Goal: Communication & Community: Answer question/provide support

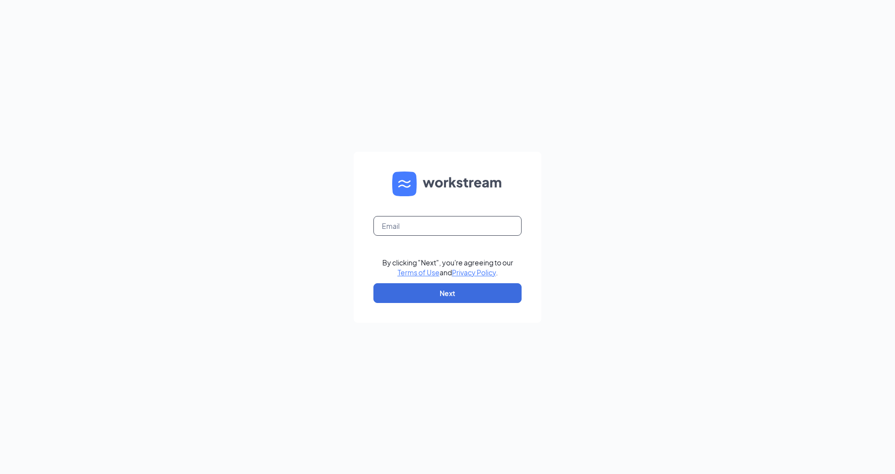
click at [389, 225] on input "text" at bounding box center [447, 226] width 148 height 20
type input "[EMAIL_ADDRESS][DOMAIN_NAME]"
click at [435, 289] on button "Next" at bounding box center [447, 293] width 148 height 20
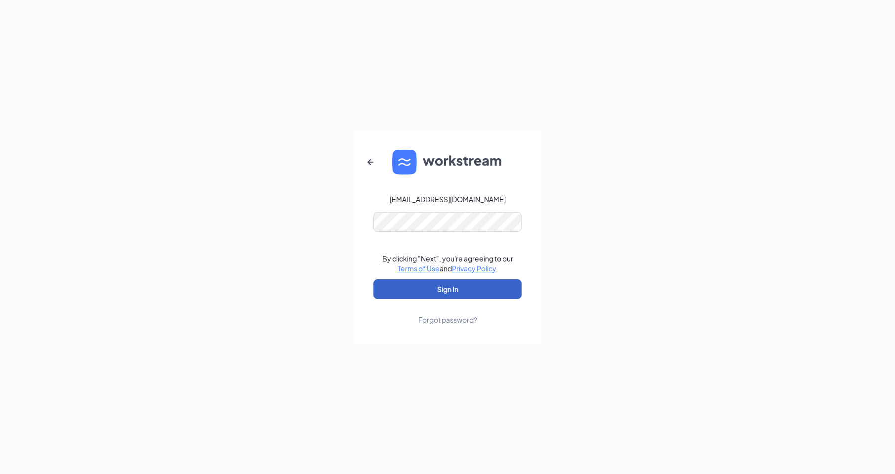
click at [396, 291] on button "Sign In" at bounding box center [447, 289] width 148 height 20
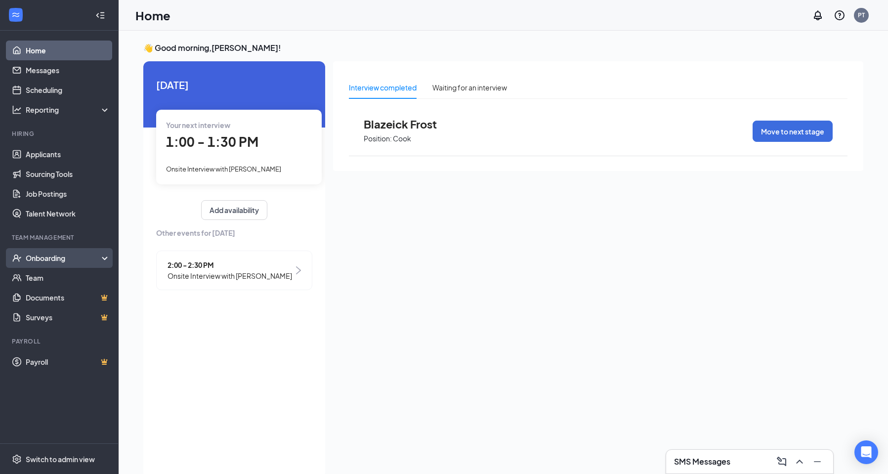
click at [28, 261] on div "Onboarding" at bounding box center [64, 258] width 76 height 10
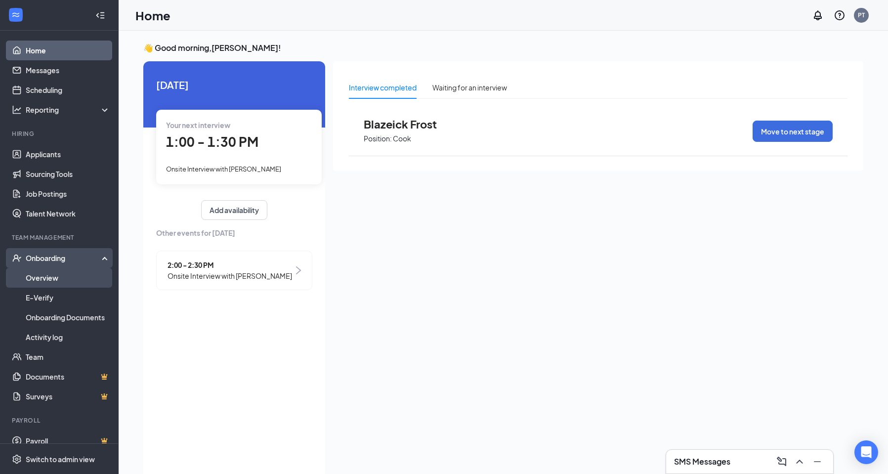
click at [30, 275] on link "Overview" at bounding box center [68, 278] width 84 height 20
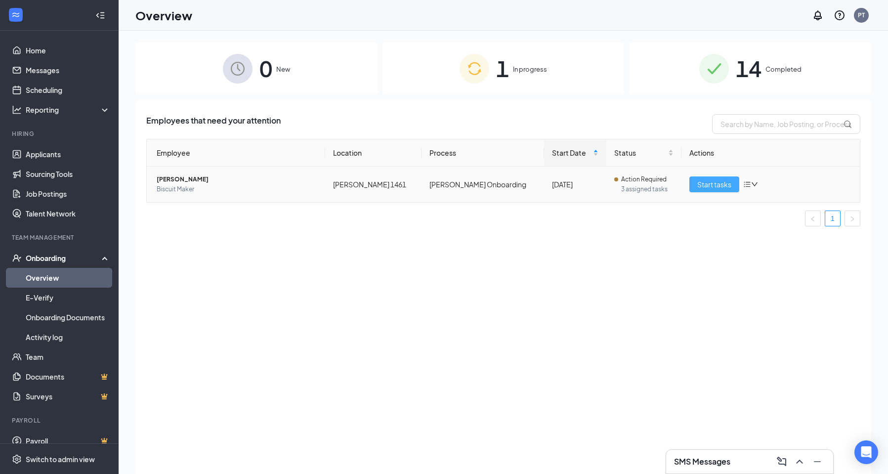
click at [719, 184] on span "Start tasks" at bounding box center [714, 184] width 34 height 11
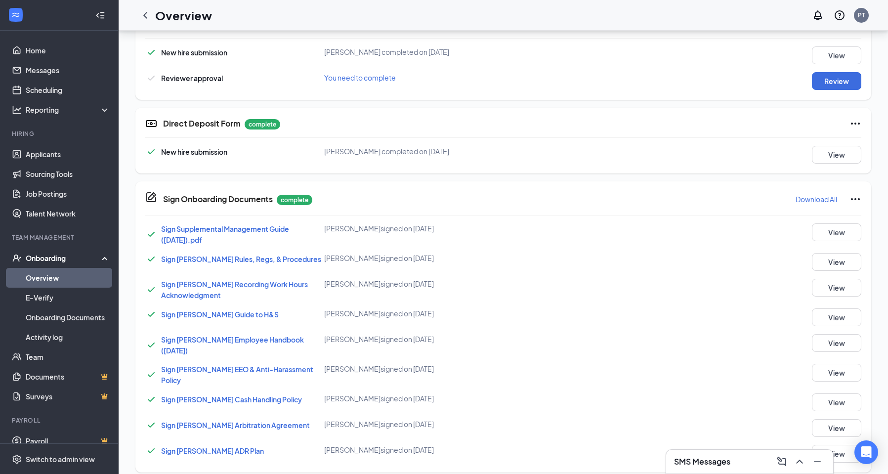
scroll to position [451, 0]
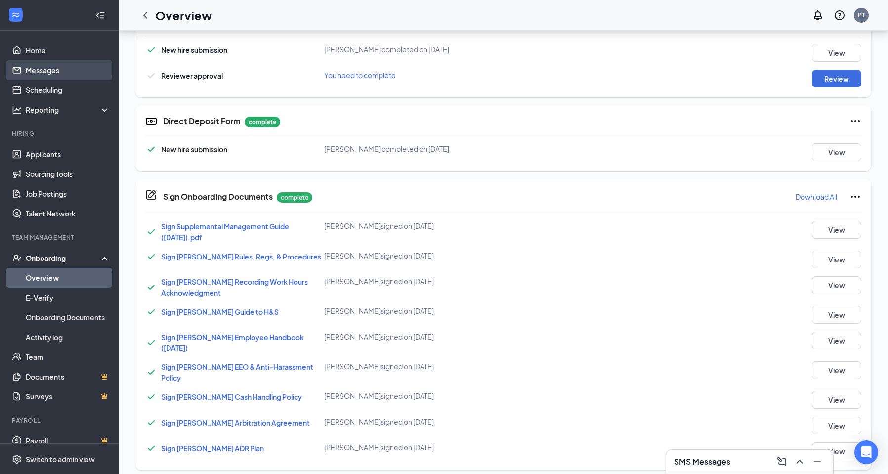
click at [51, 72] on link "Messages" at bounding box center [68, 70] width 84 height 20
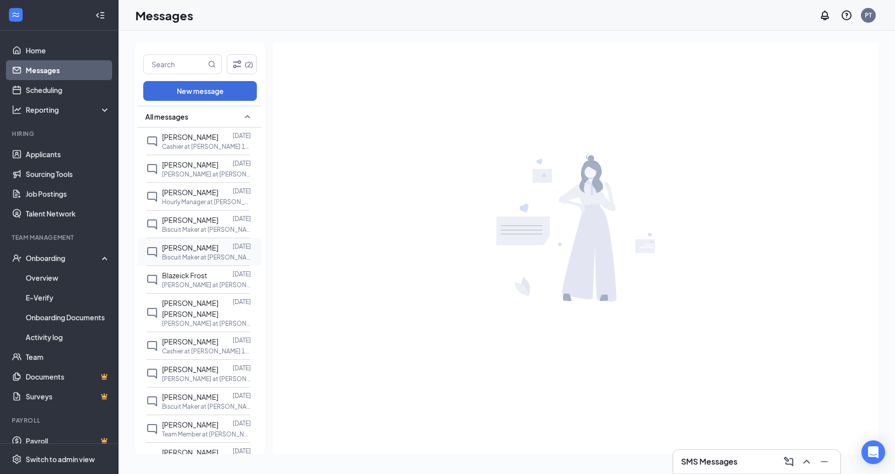
click at [193, 251] on span "[PERSON_NAME]" at bounding box center [190, 247] width 56 height 9
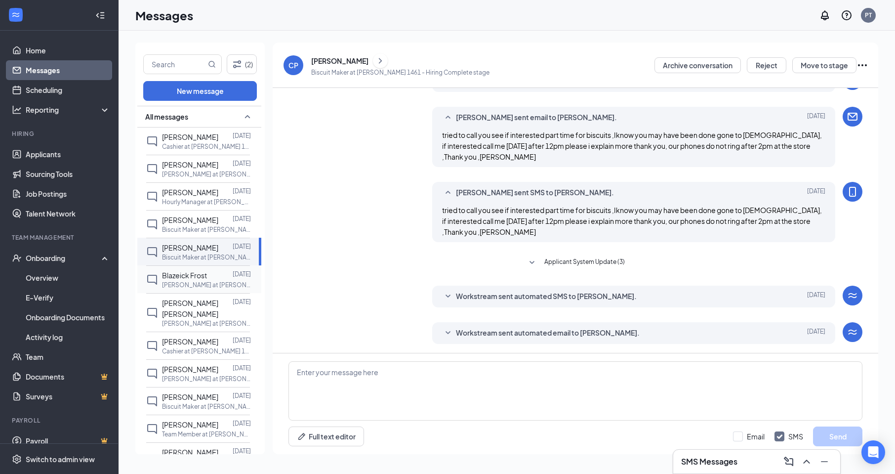
scroll to position [128, 0]
click at [307, 371] on textarea at bounding box center [575, 390] width 574 height 59
type textarea "can you come at 1pm [DATE] to finish your paperwork thank you"
click at [739, 437] on input "Email" at bounding box center [749, 436] width 32 height 10
checkbox input "true"
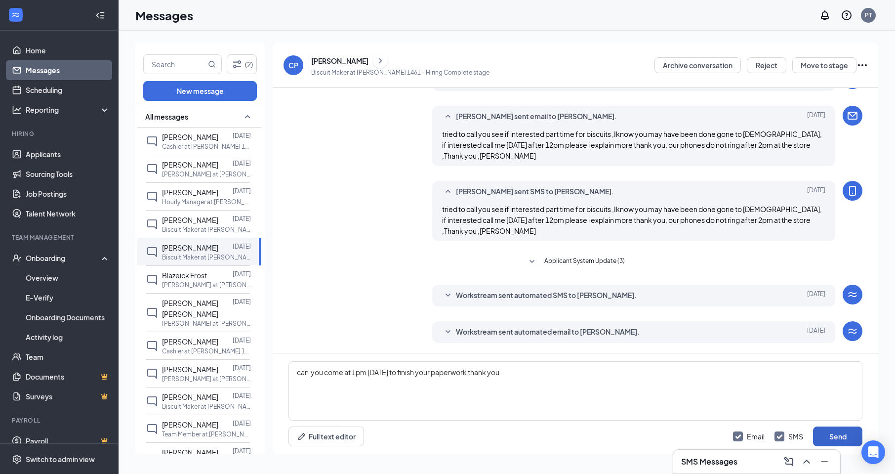
click at [844, 436] on button "Send" at bounding box center [837, 436] width 49 height 20
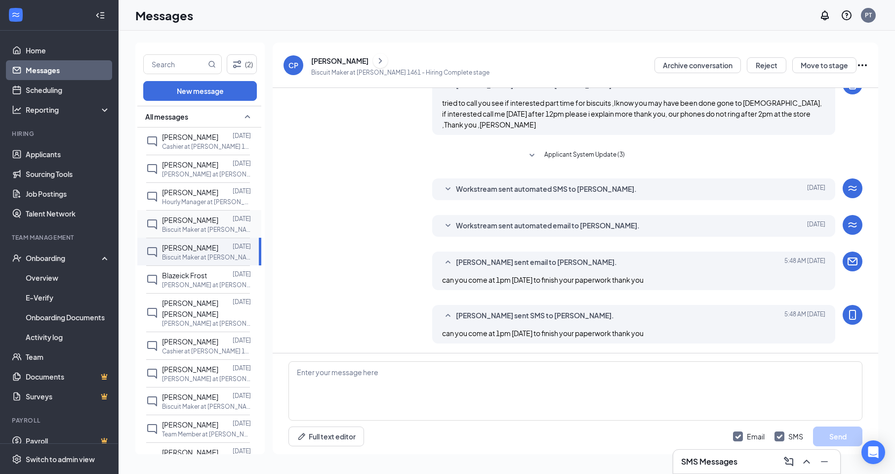
scroll to position [235, 0]
